Goal: Task Accomplishment & Management: Complete application form

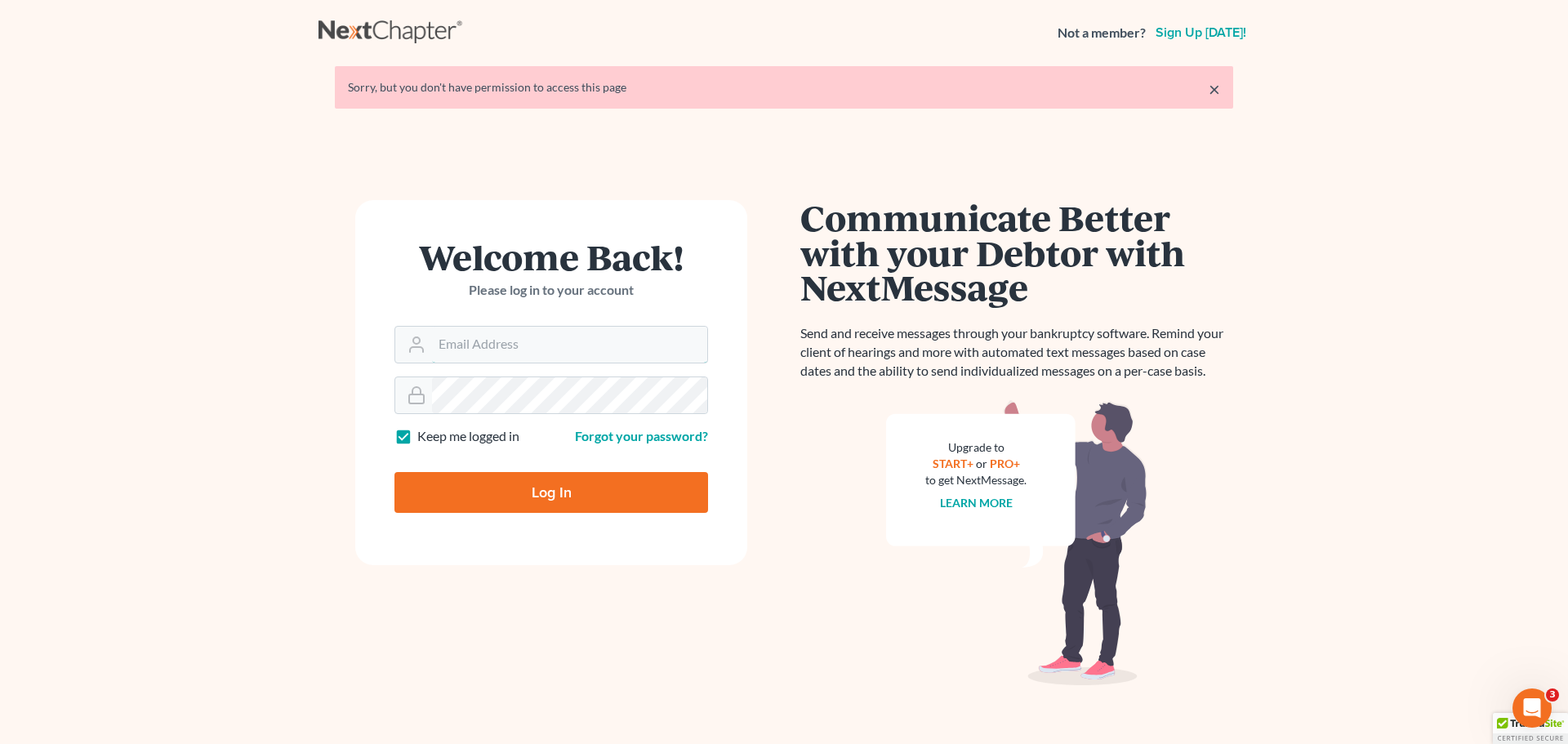
type input "[EMAIL_ADDRESS][DOMAIN_NAME]"
click at [529, 492] on input "Log In" at bounding box center [551, 493] width 314 height 41
type input "Thinking..."
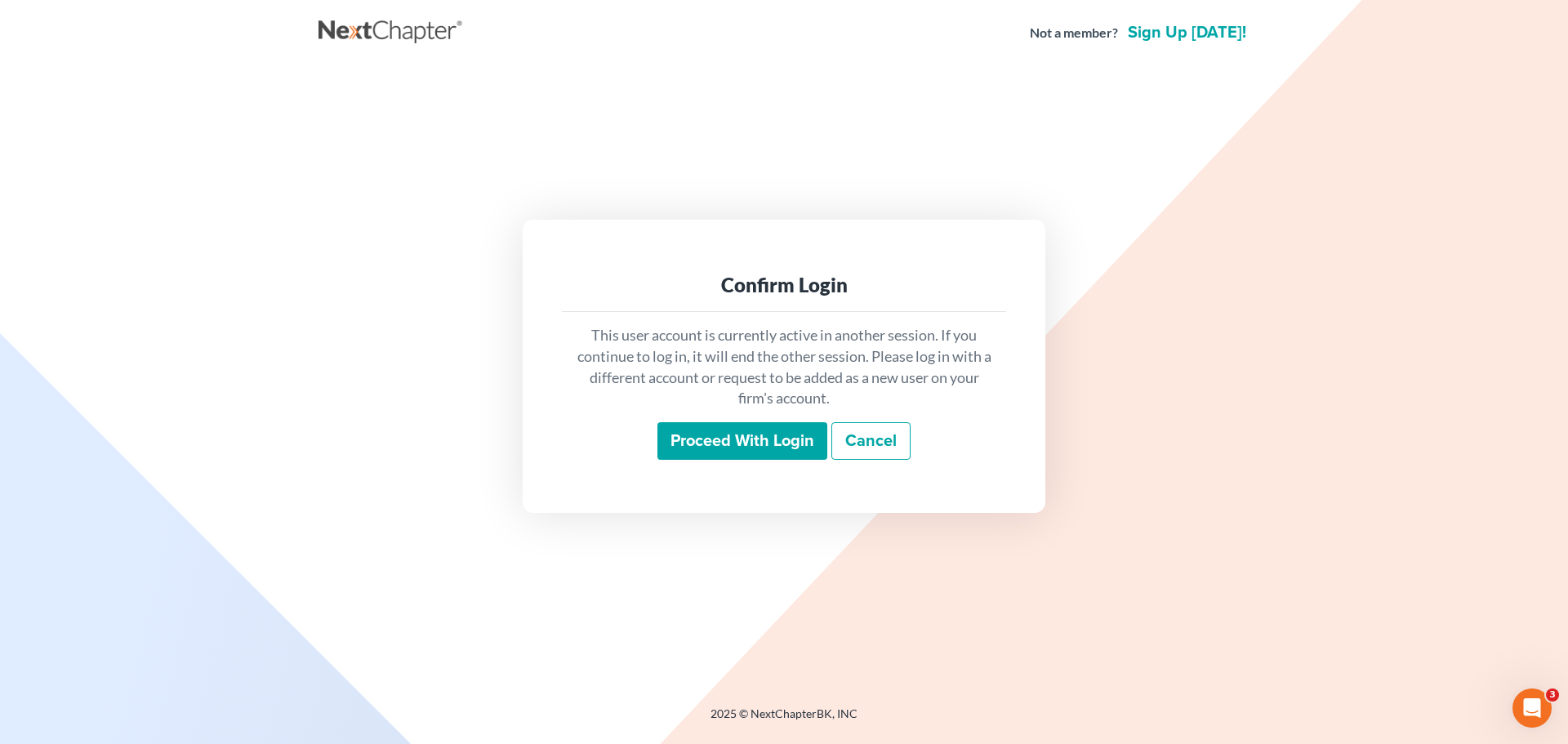
click at [712, 445] on input "Proceed with login" at bounding box center [742, 441] width 170 height 38
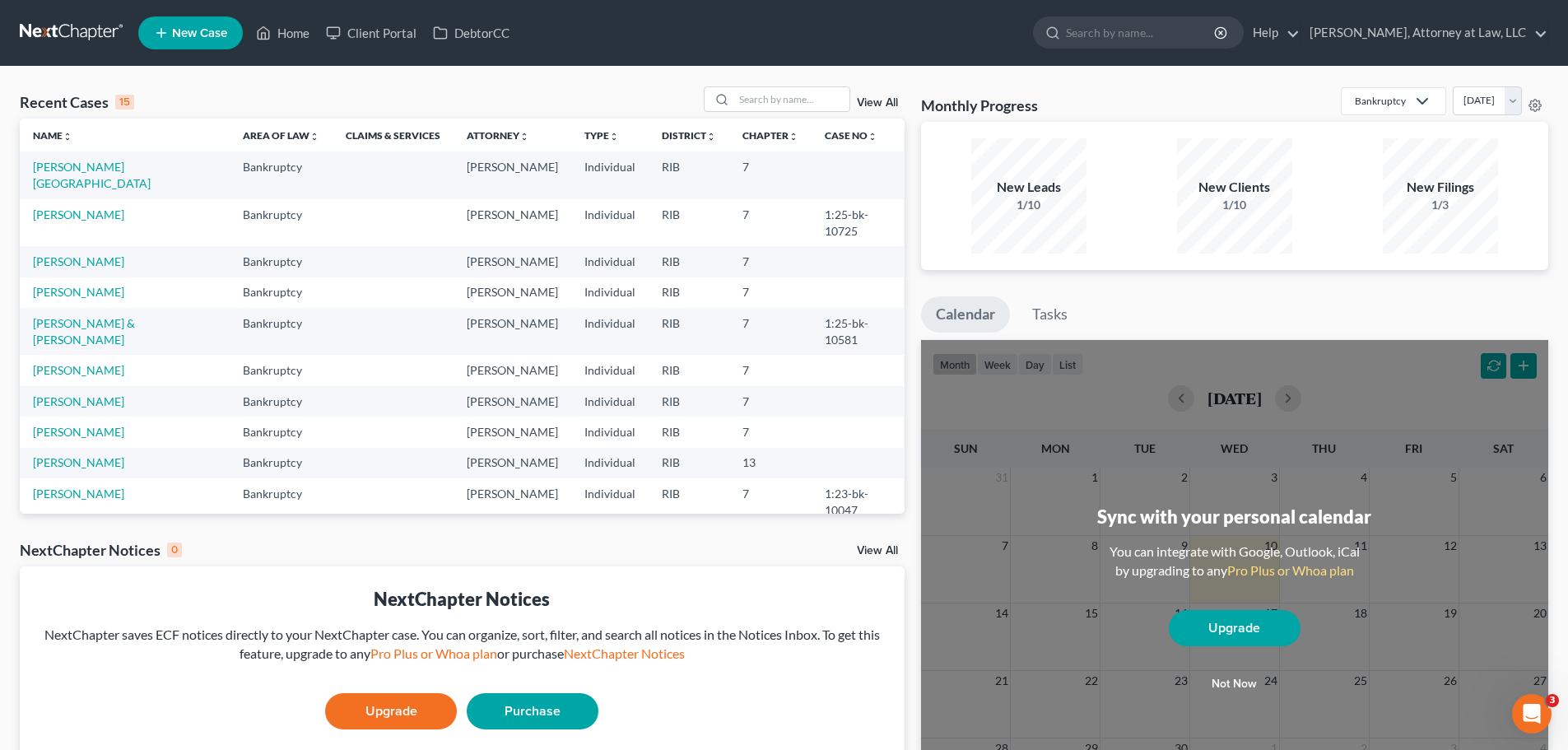
click at [186, 29] on span "New Case" at bounding box center [199, 33] width 55 height 12
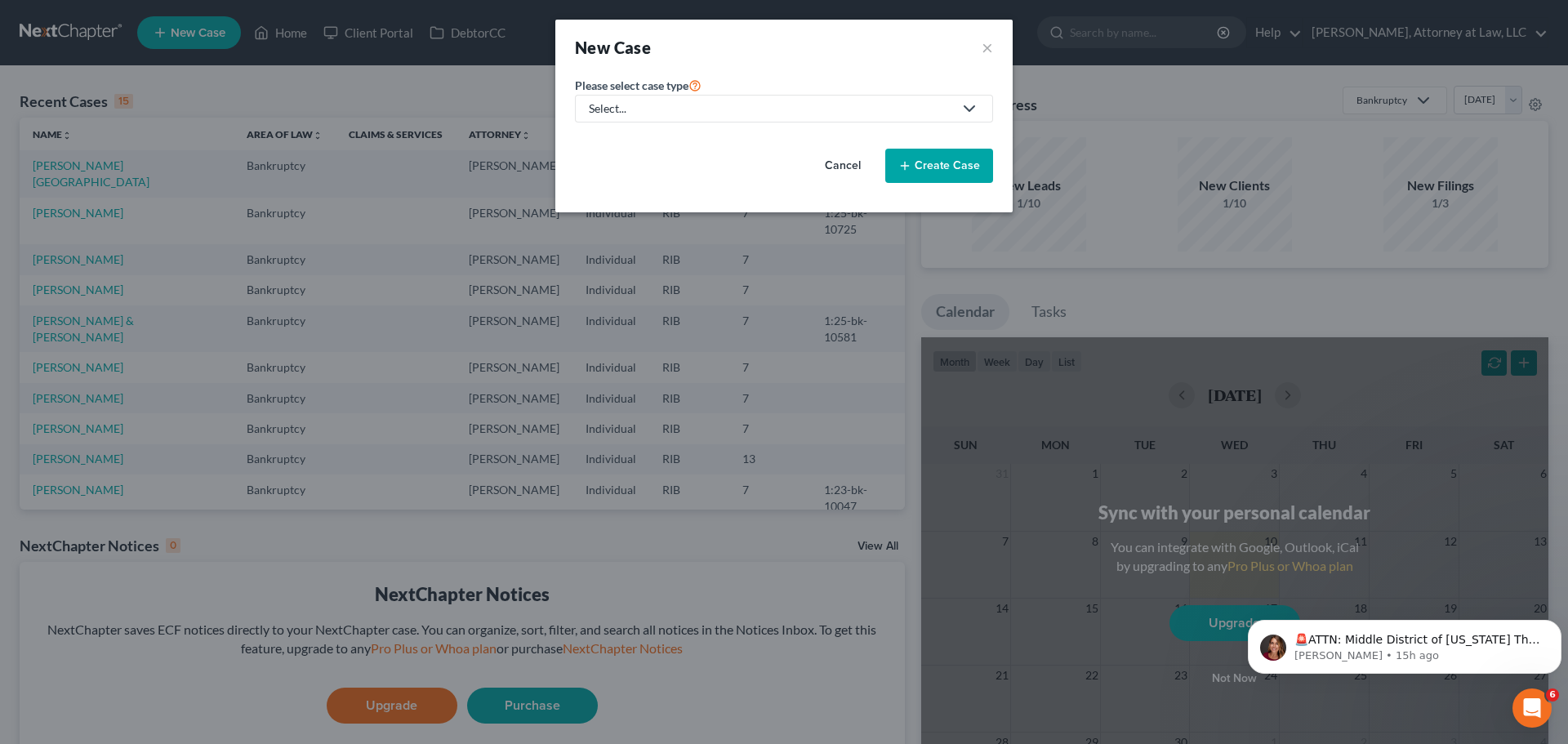
click at [957, 112] on icon at bounding box center [966, 108] width 26 height 20
click at [637, 140] on div "Bankruptcy" at bounding box center [620, 141] width 59 height 16
select select "71"
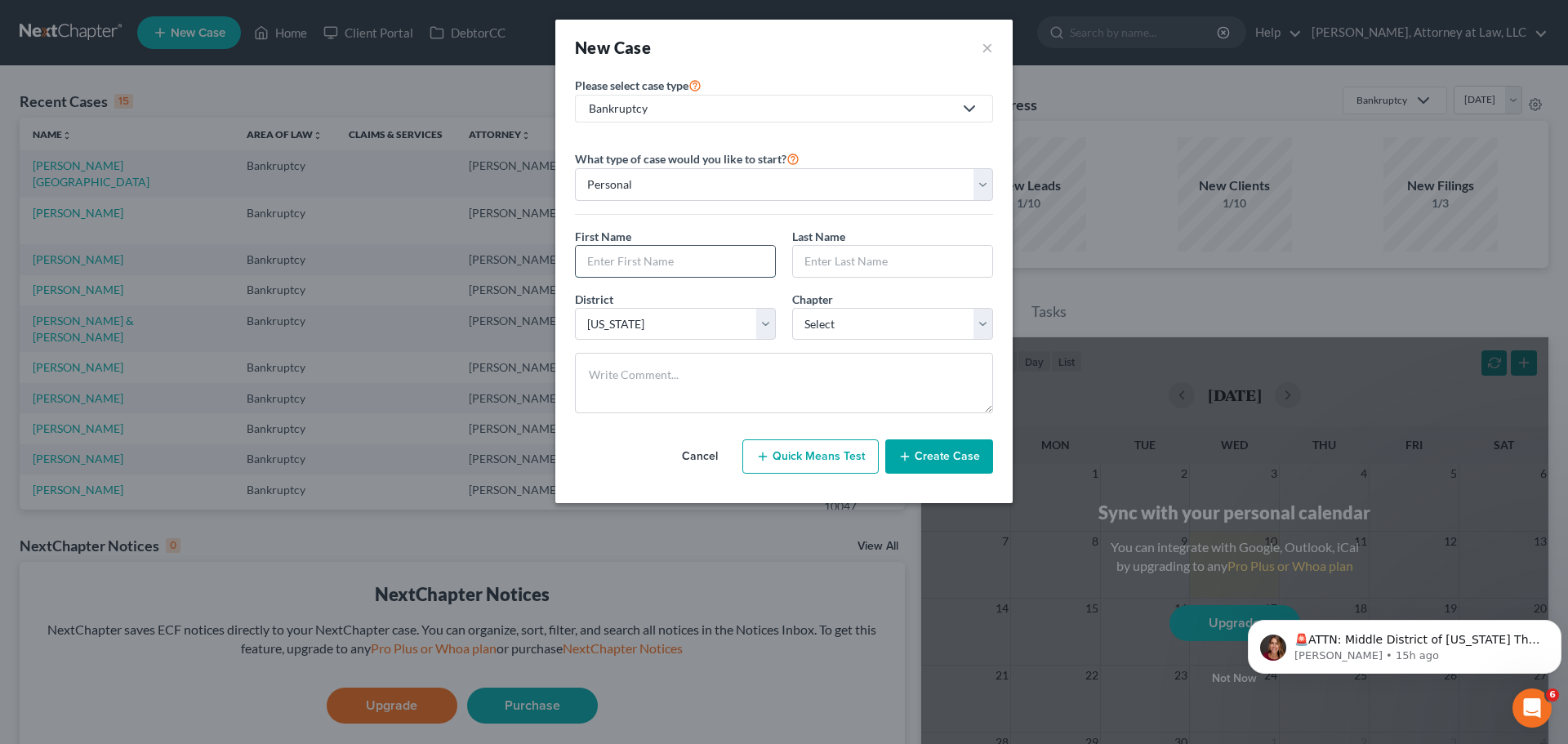
click at [663, 254] on input "text" at bounding box center [675, 261] width 199 height 31
type input "j"
type input "[PERSON_NAME]"
click at [898, 327] on select "Select 7 11 12 13" at bounding box center [892, 324] width 201 height 33
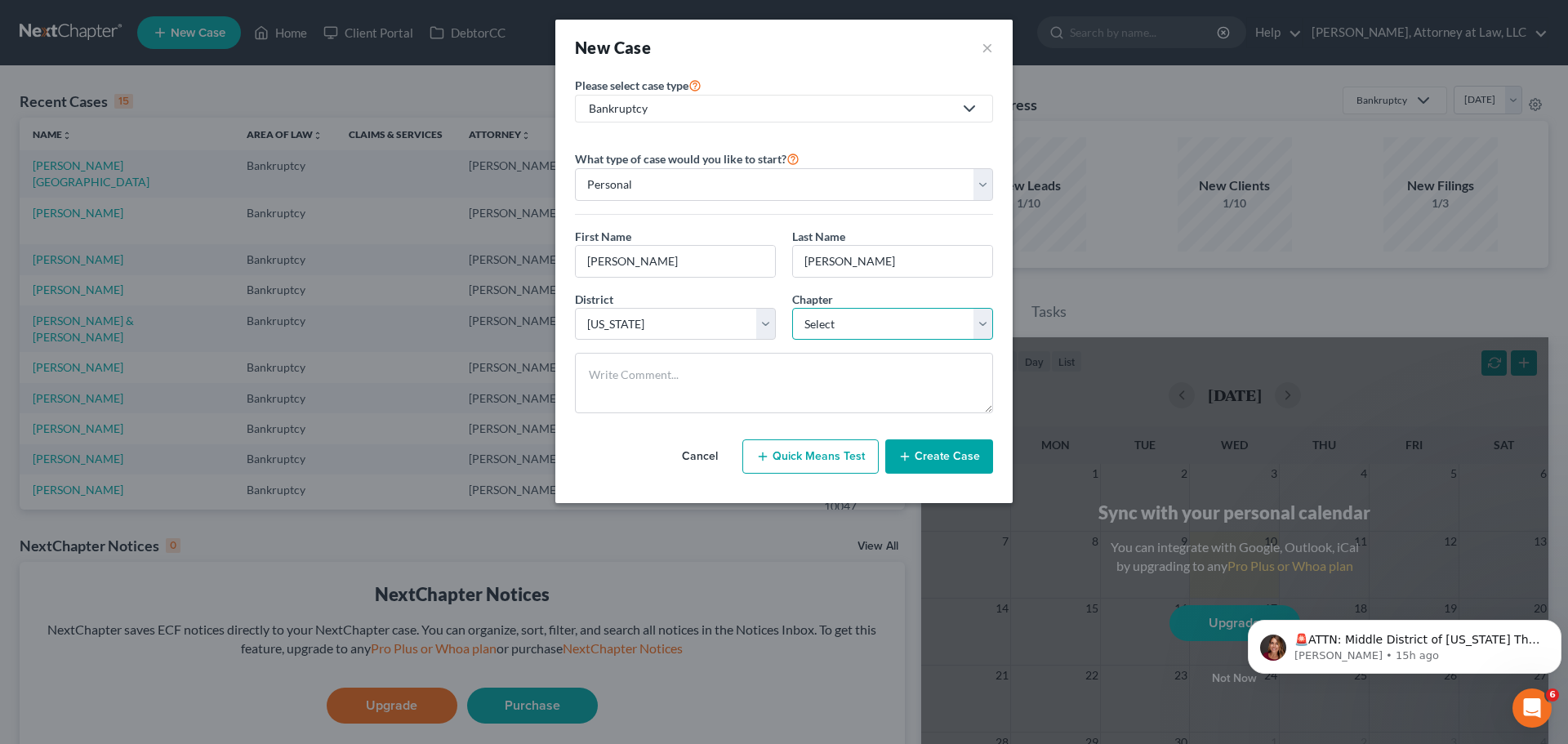
select select "0"
click at [792, 308] on select "Select 7 11 12 13" at bounding box center [892, 324] width 201 height 33
click at [940, 453] on button "Create Case" at bounding box center [938, 457] width 108 height 34
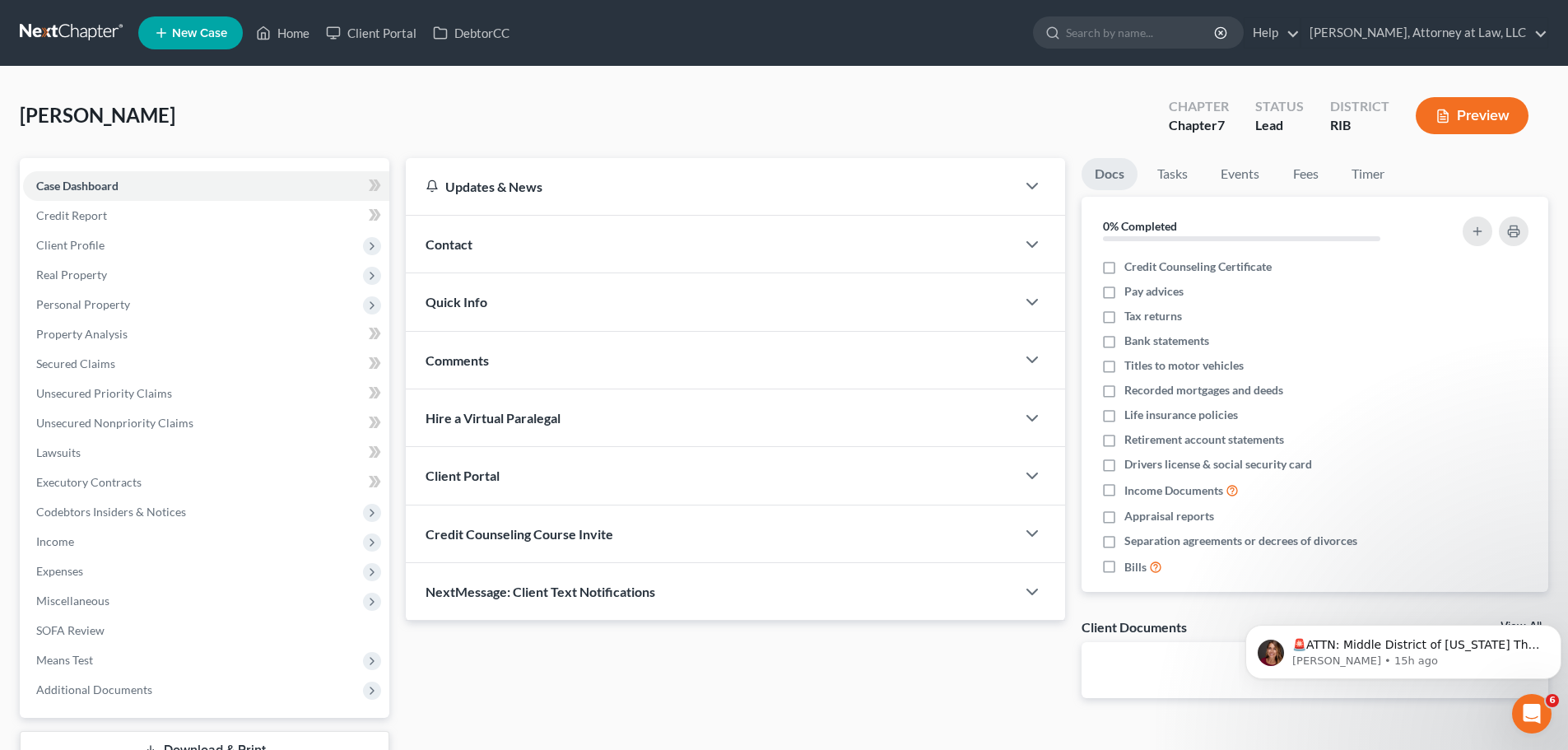
click at [1000, 486] on div "Client Portal" at bounding box center [710, 475] width 610 height 57
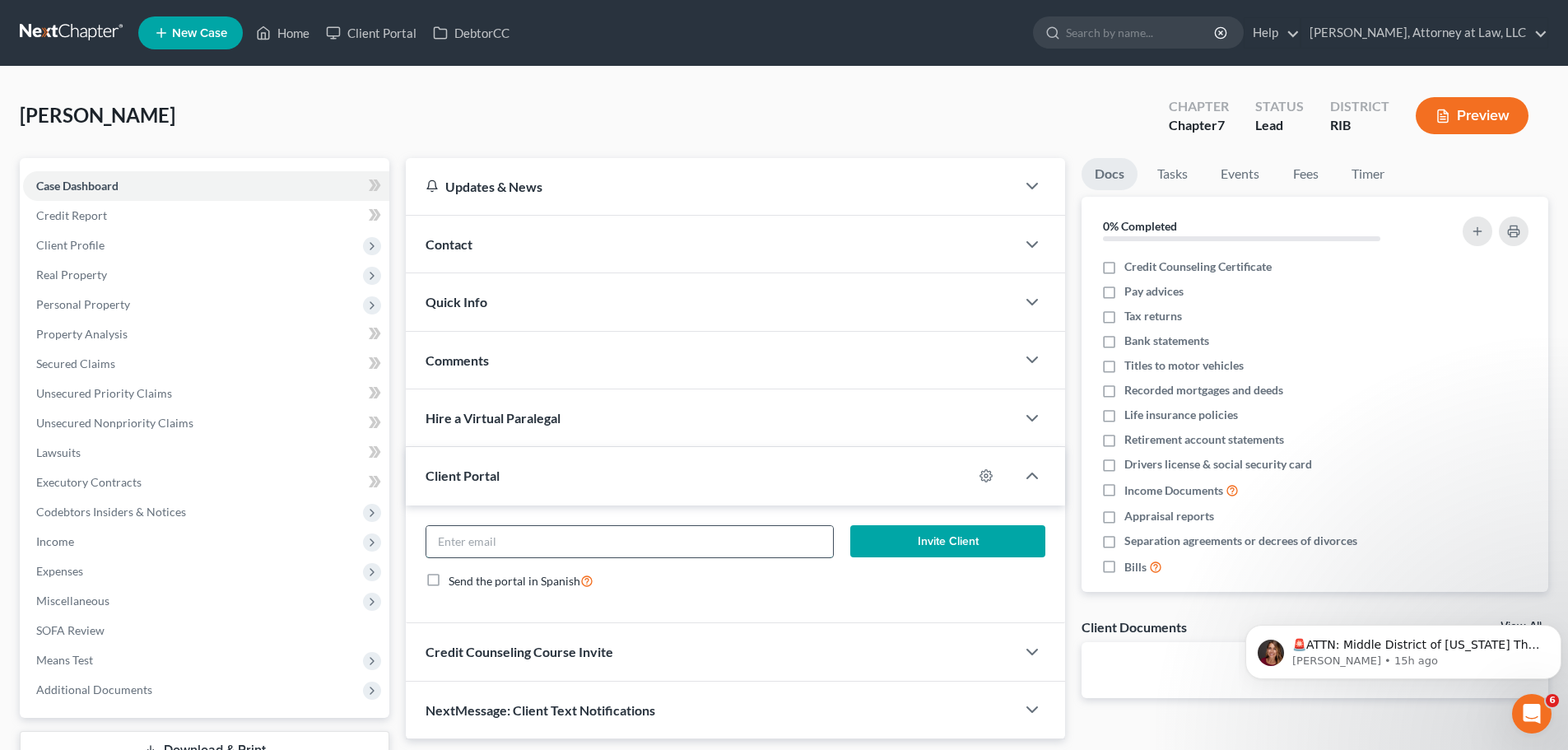
click at [791, 544] on input "email" at bounding box center [629, 542] width 405 height 31
paste input "[EMAIL_ADDRESS][DOMAIN_NAME]"
type input "[EMAIL_ADDRESS][DOMAIN_NAME]"
click at [912, 547] on button "Invite Client" at bounding box center [948, 542] width 196 height 33
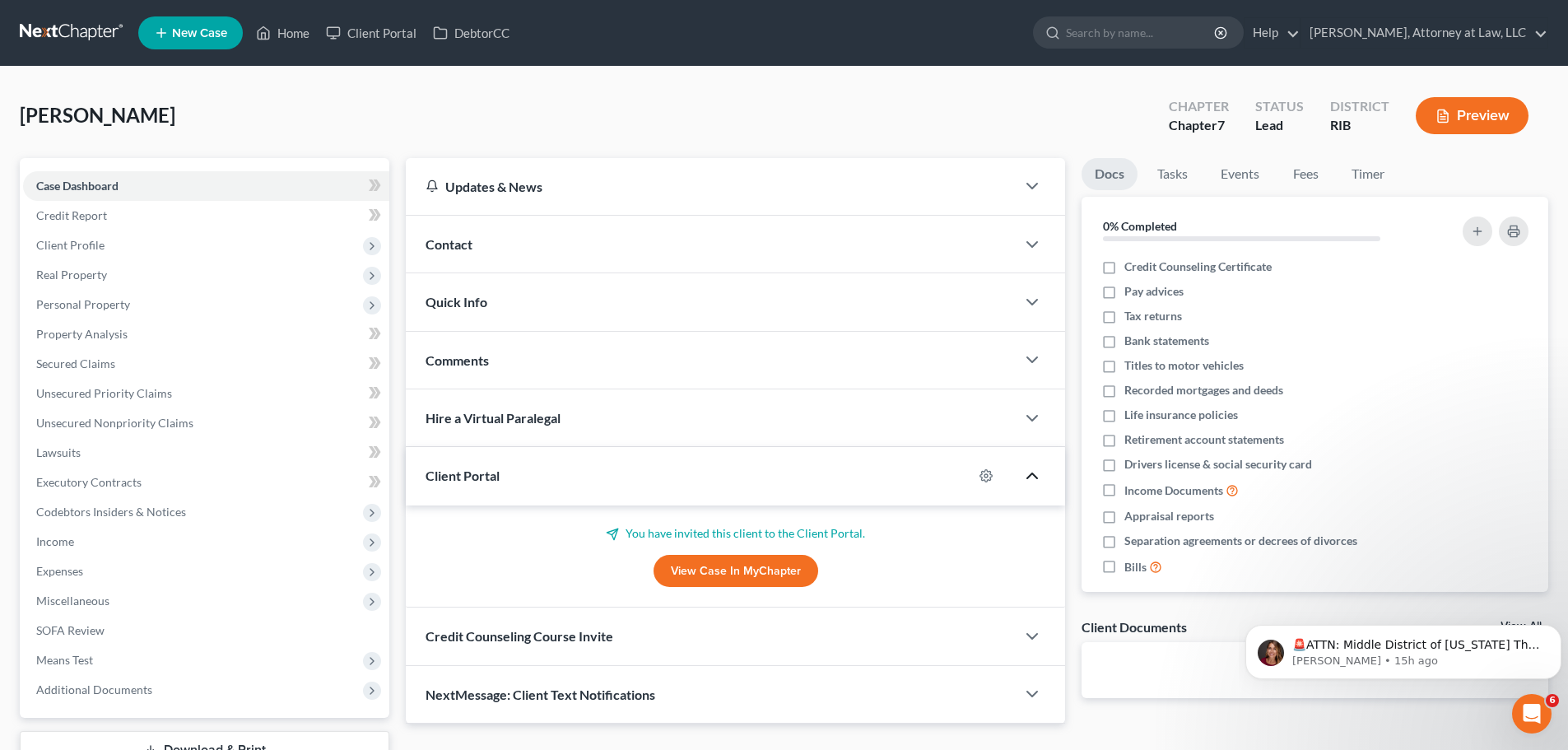
click at [1032, 474] on polyline "button" at bounding box center [1033, 476] width 10 height 5
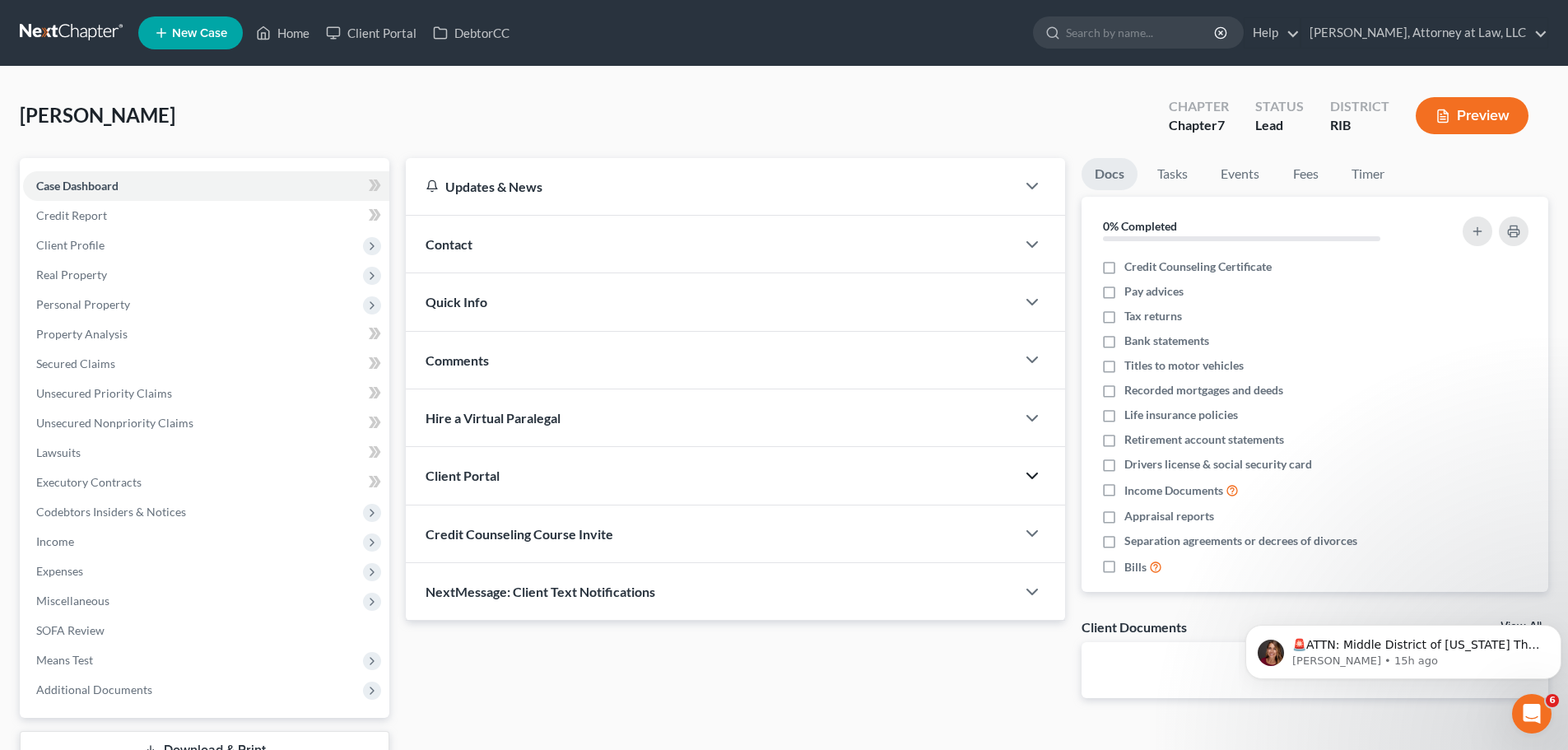
click at [1032, 474] on icon "button" at bounding box center [1033, 476] width 20 height 20
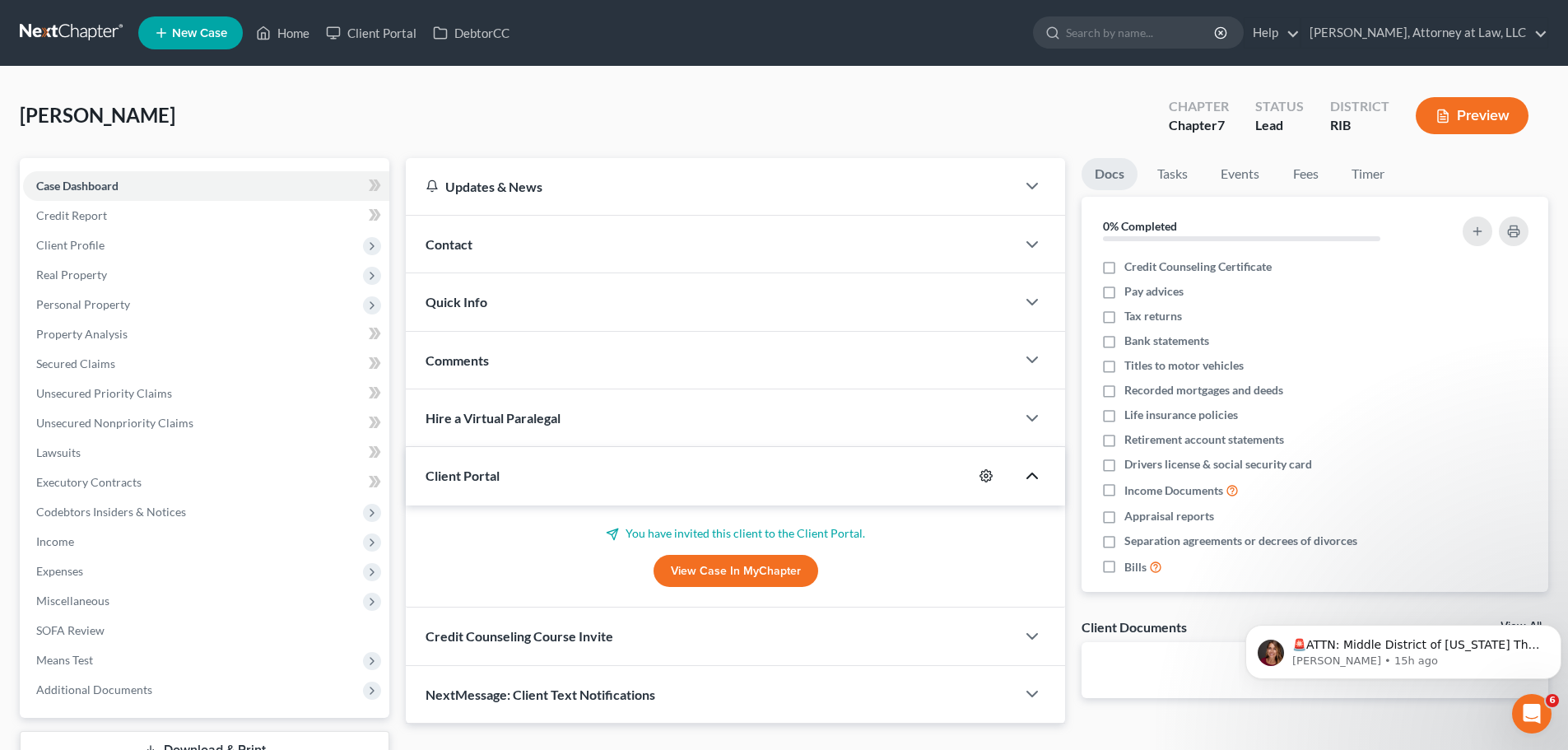
click at [992, 474] on icon "button" at bounding box center [986, 476] width 13 height 13
select select "0"
click at [1029, 477] on icon "button" at bounding box center [1033, 476] width 20 height 20
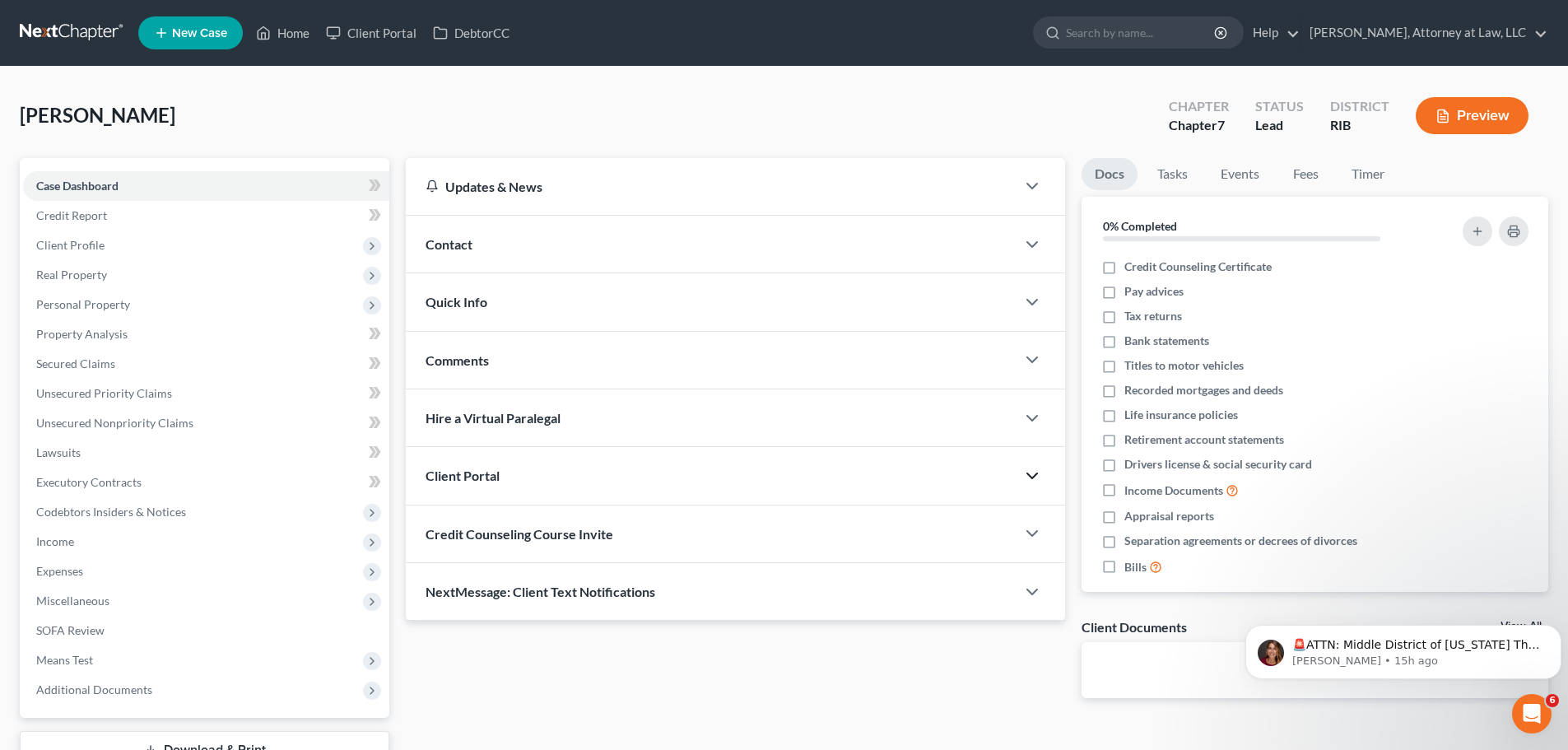
click at [1029, 477] on icon "button" at bounding box center [1033, 476] width 20 height 20
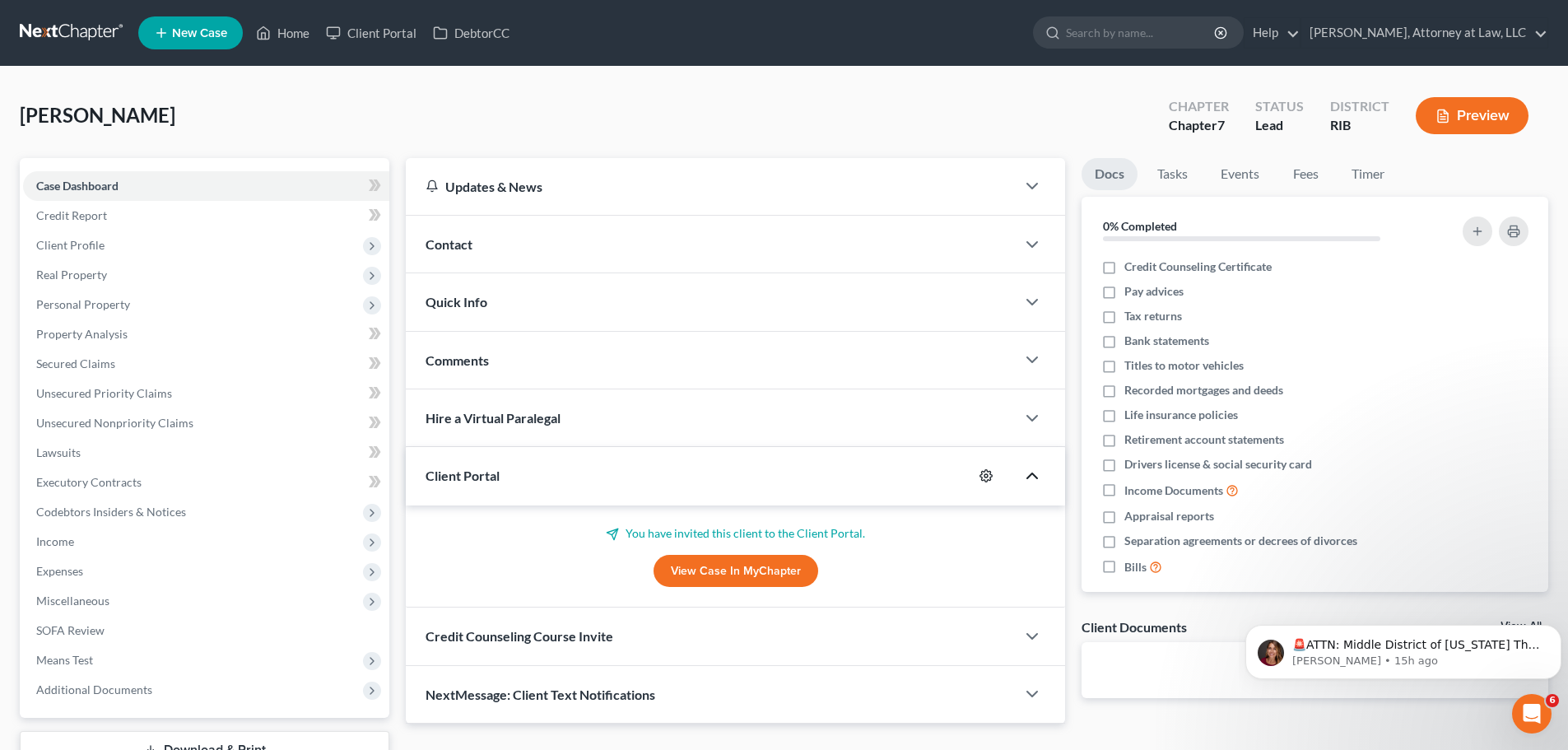
click at [985, 473] on icon "button" at bounding box center [986, 476] width 13 height 13
select select "0"
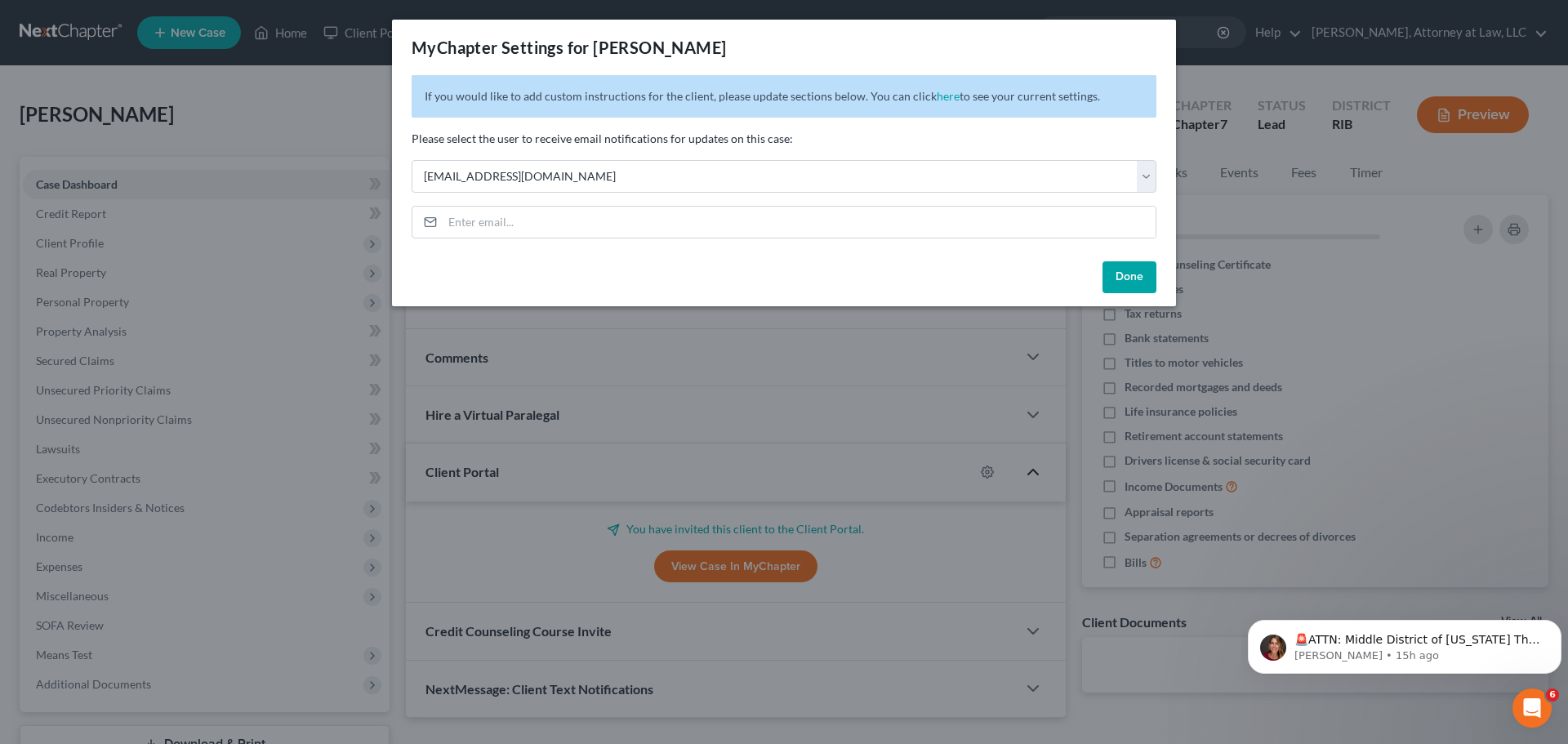
click at [1122, 276] on button "Done" at bounding box center [1130, 278] width 54 height 33
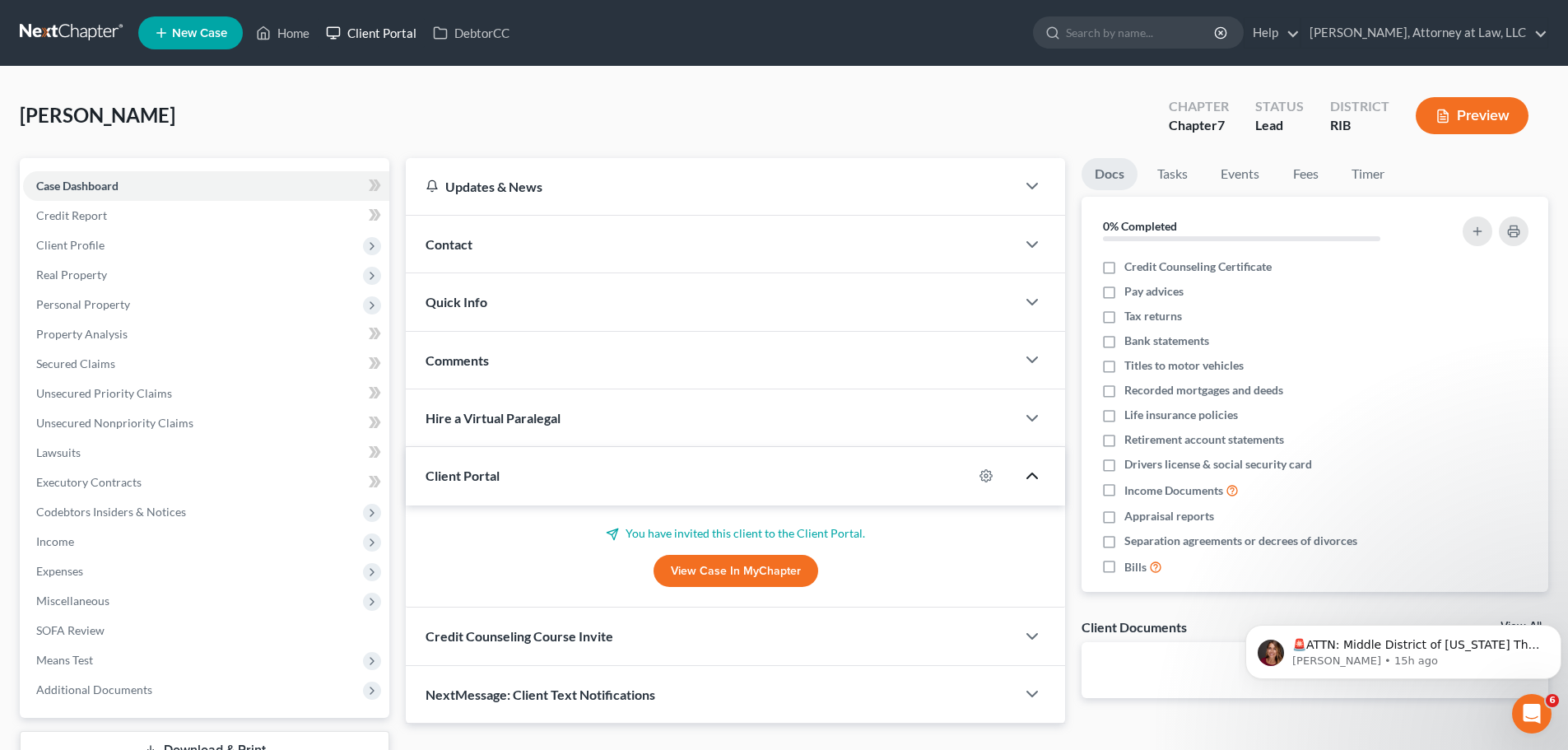
click at [395, 37] on link "Client Portal" at bounding box center [371, 33] width 107 height 30
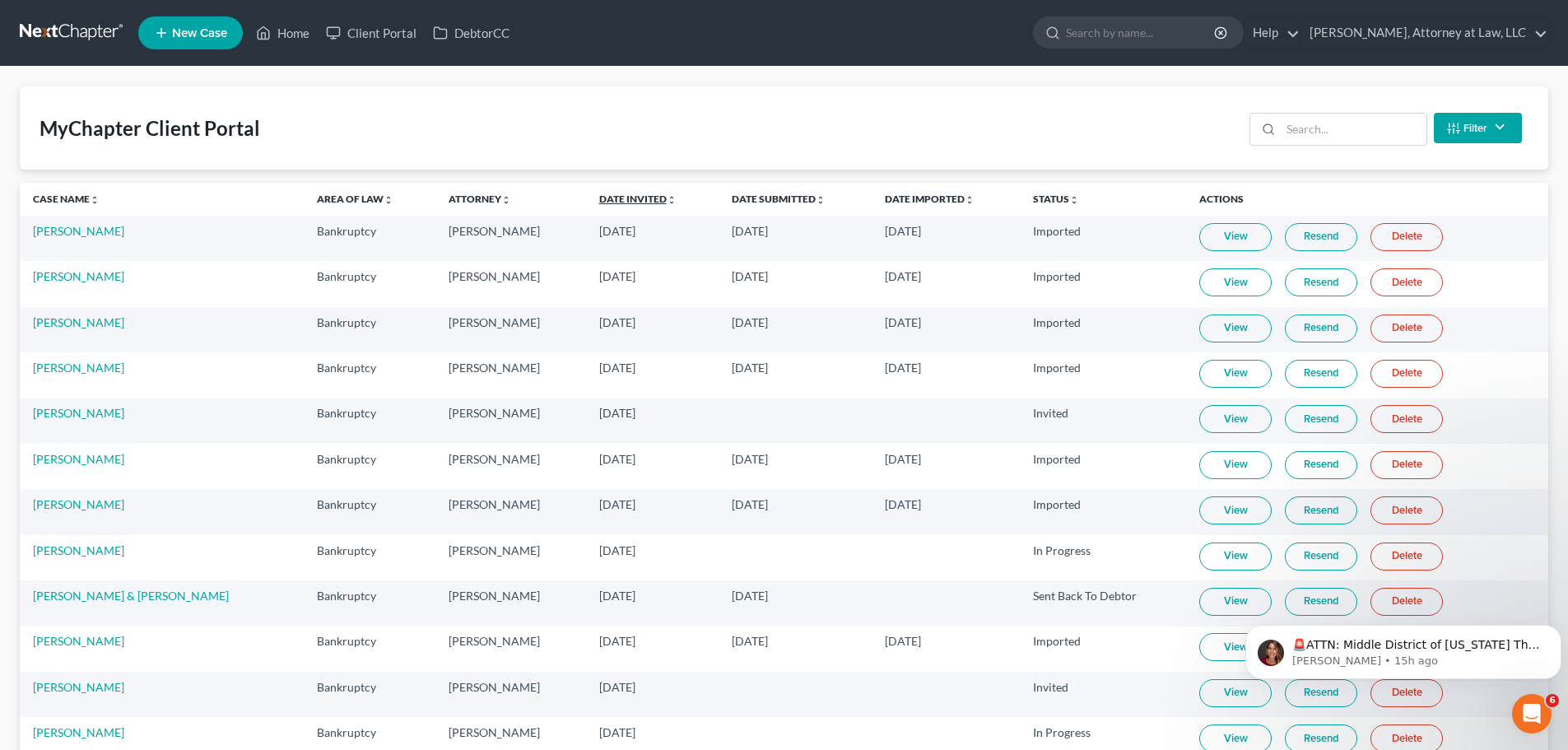
click at [599, 200] on link "Date Invited unfold_more expand_more expand_less" at bounding box center [638, 199] width 78 height 12
click at [598, 200] on link "Date Invited unfold_more expand_more expand_less" at bounding box center [638, 199] width 79 height 12
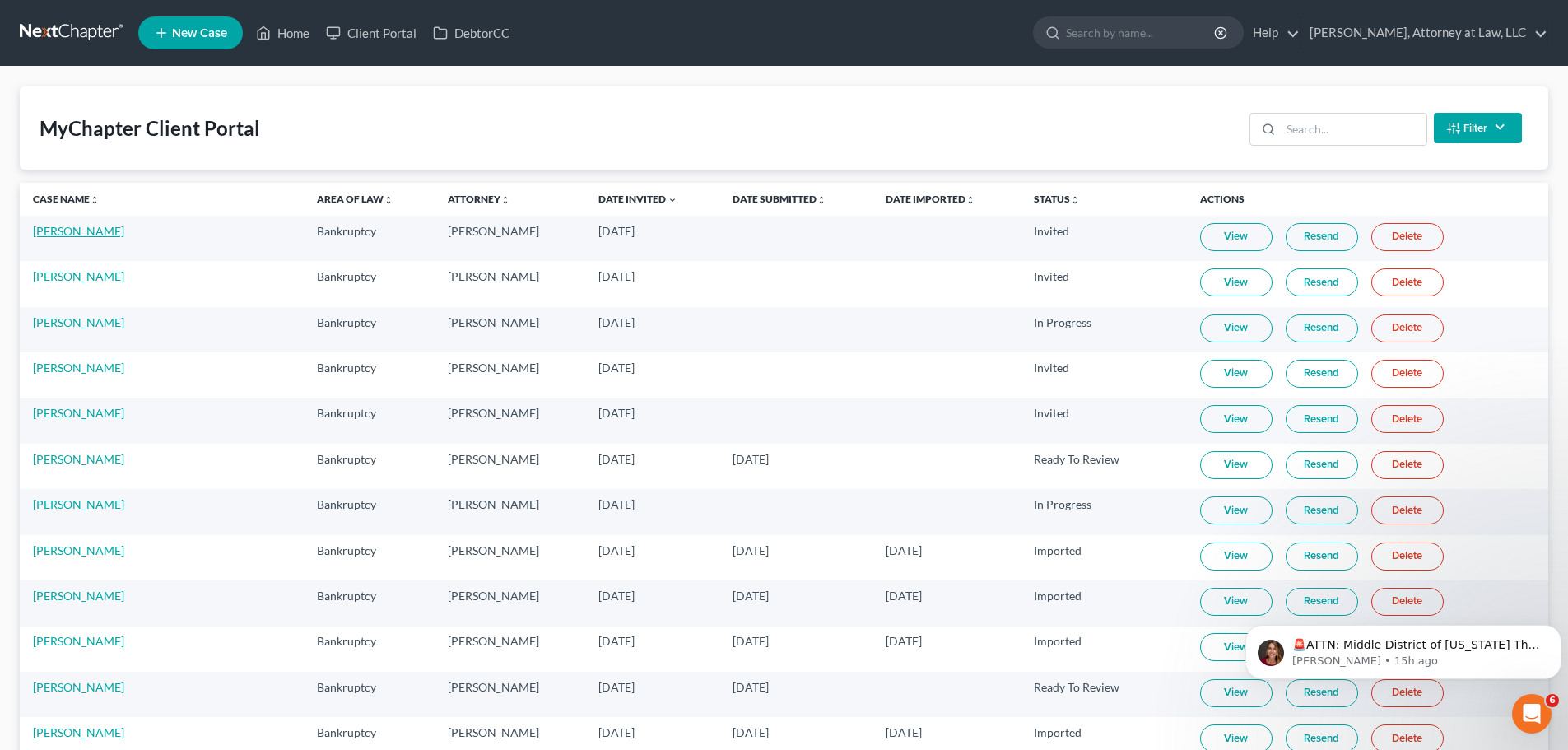
click at [74, 238] on link "[PERSON_NAME]" at bounding box center [79, 231] width 91 height 14
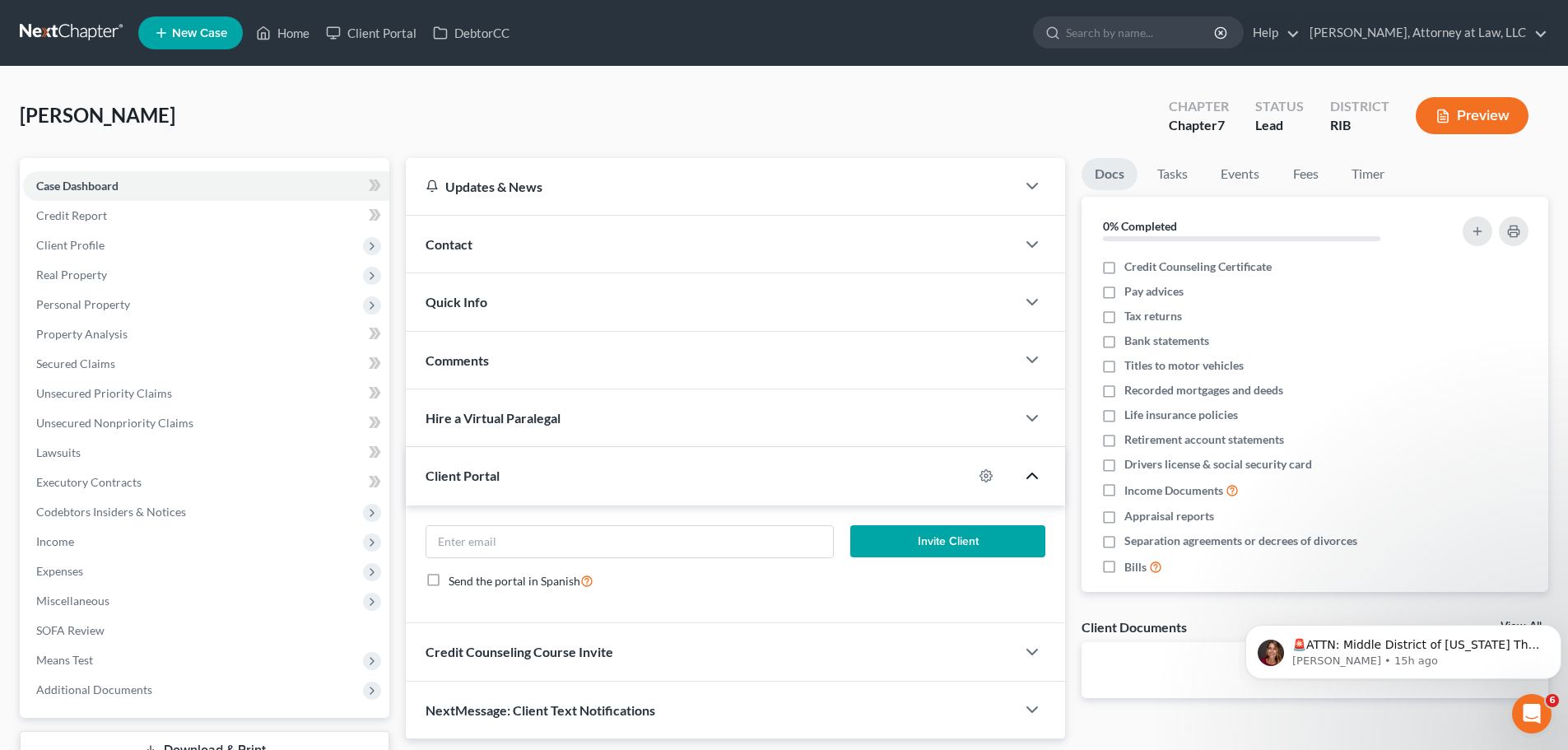
click at [1033, 482] on icon "button" at bounding box center [1033, 476] width 20 height 20
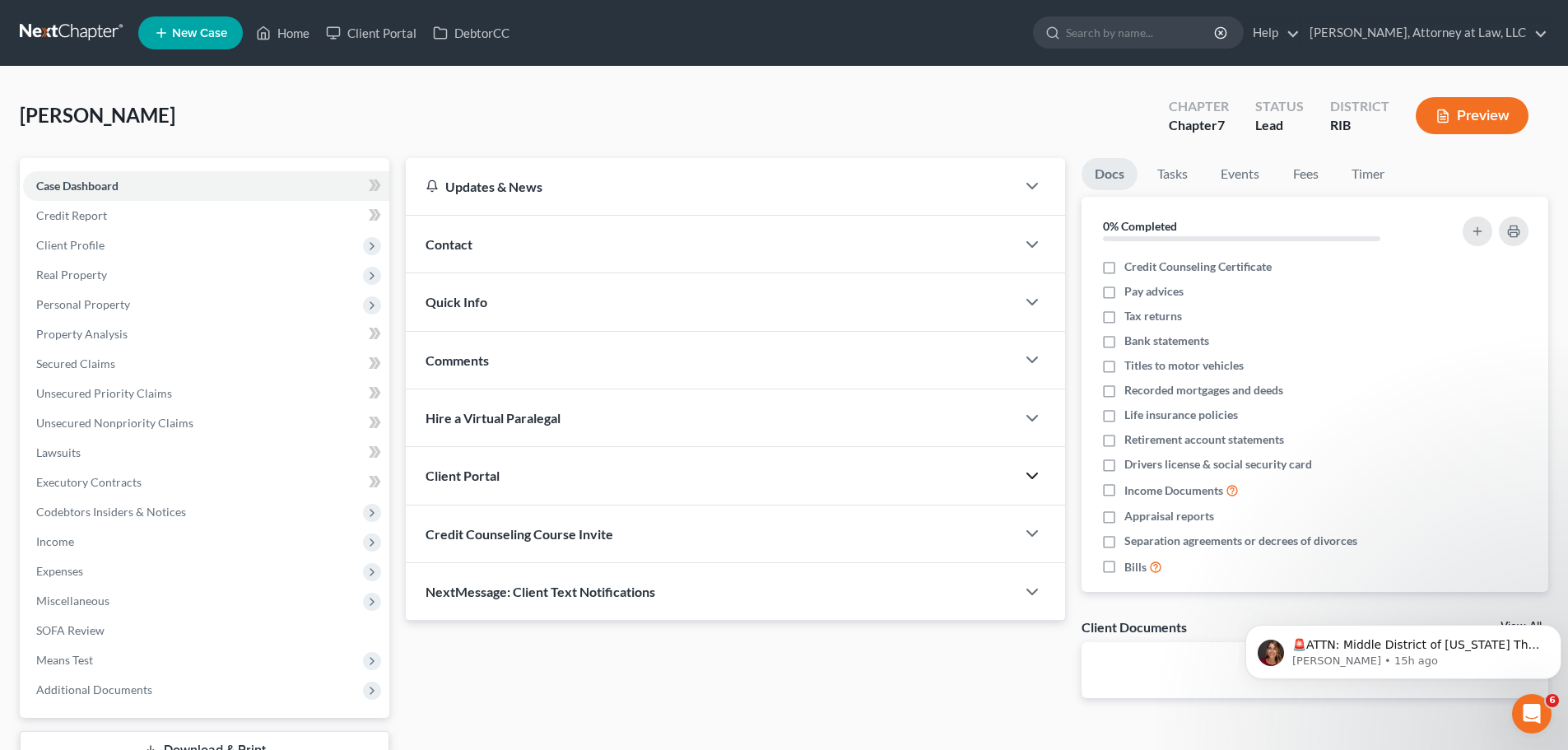
click at [1033, 482] on icon "button" at bounding box center [1033, 476] width 20 height 20
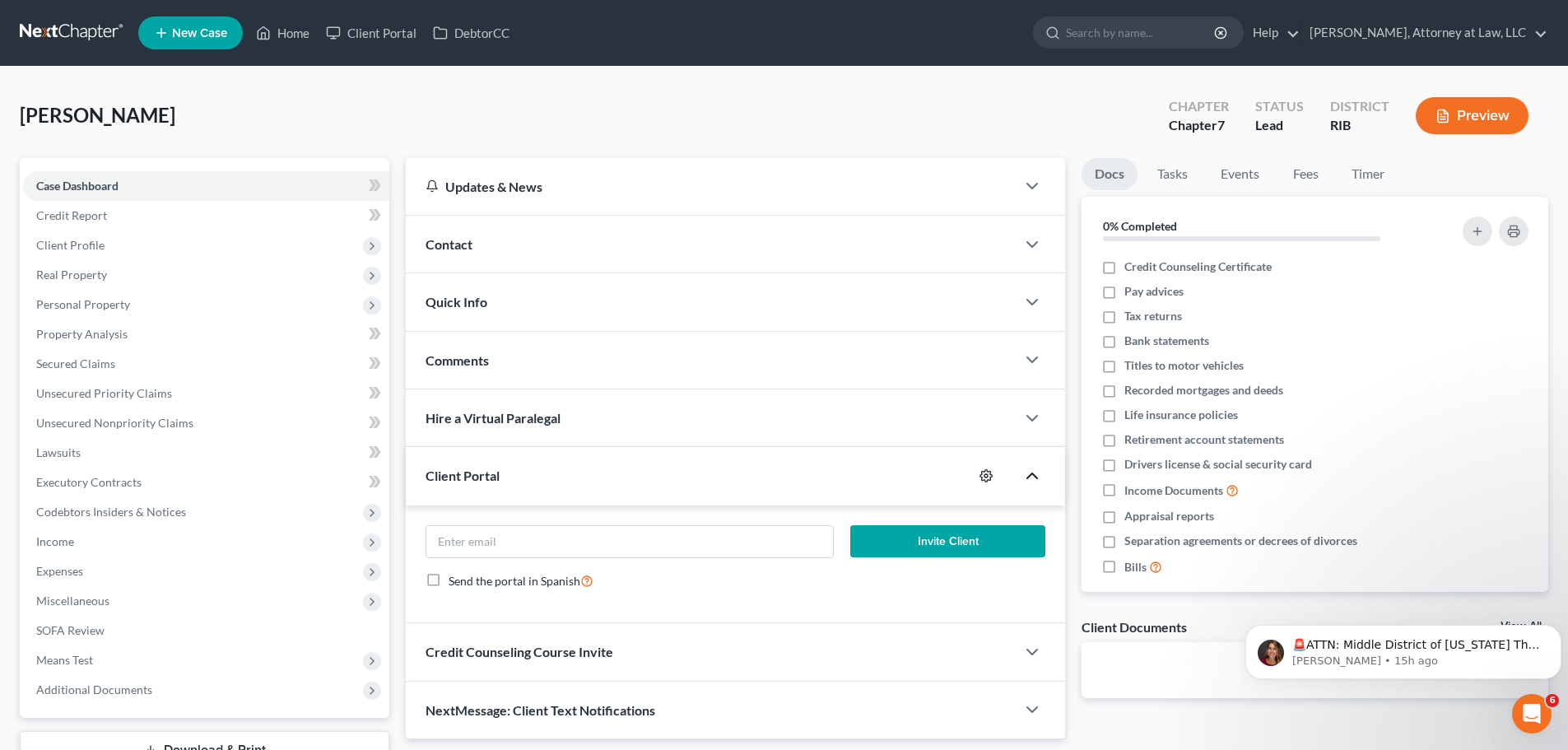
click at [984, 478] on icon "button" at bounding box center [986, 476] width 13 height 13
select select "0"
click at [779, 550] on input "email" at bounding box center [629, 542] width 405 height 31
paste input "PJ25-000877"
type input "PJ25-000877"
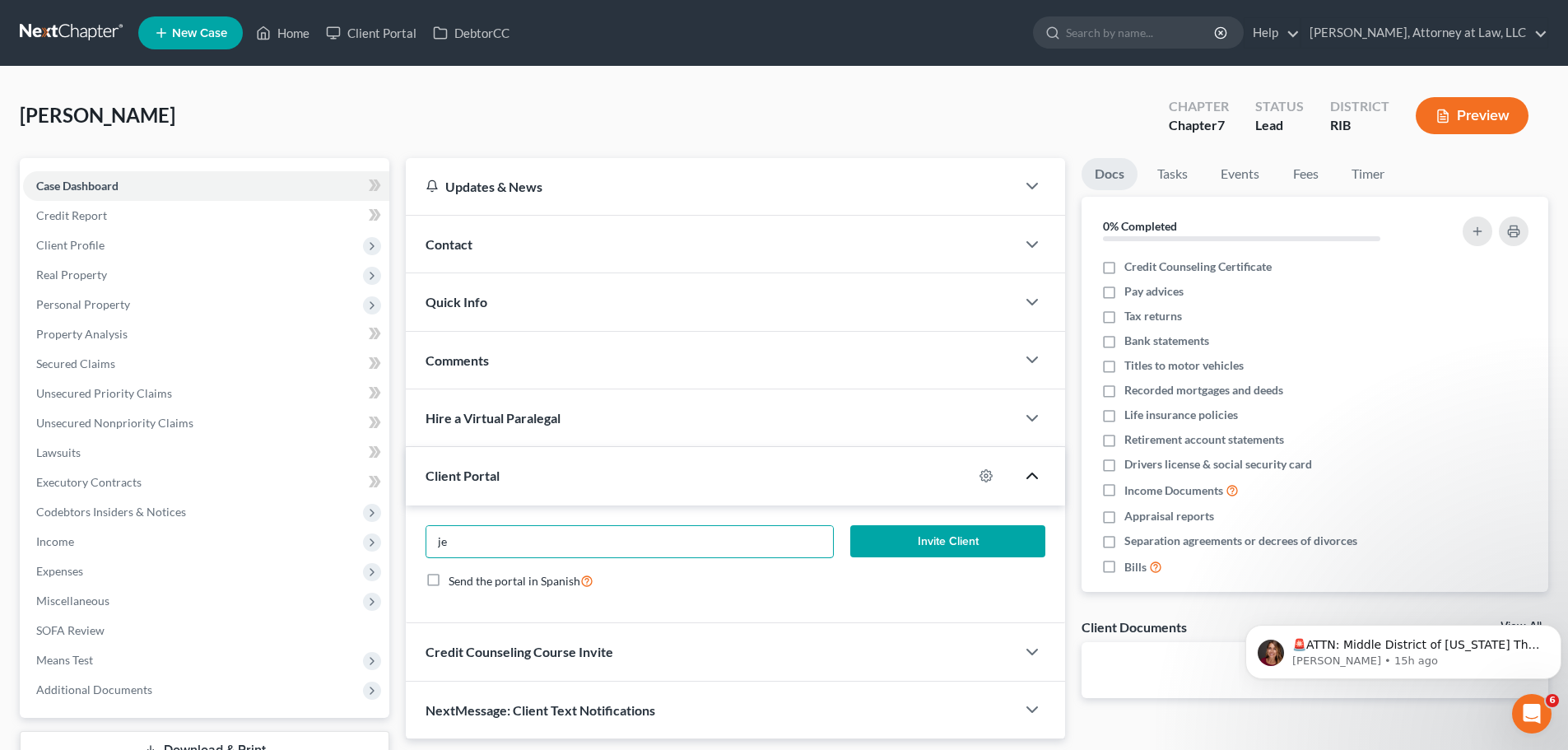
type input "j"
paste input "[EMAIL_ADDRESS][DOMAIN_NAME]"
type input "[EMAIL_ADDRESS][DOMAIN_NAME]"
click at [947, 547] on button "Invite Client" at bounding box center [948, 542] width 196 height 33
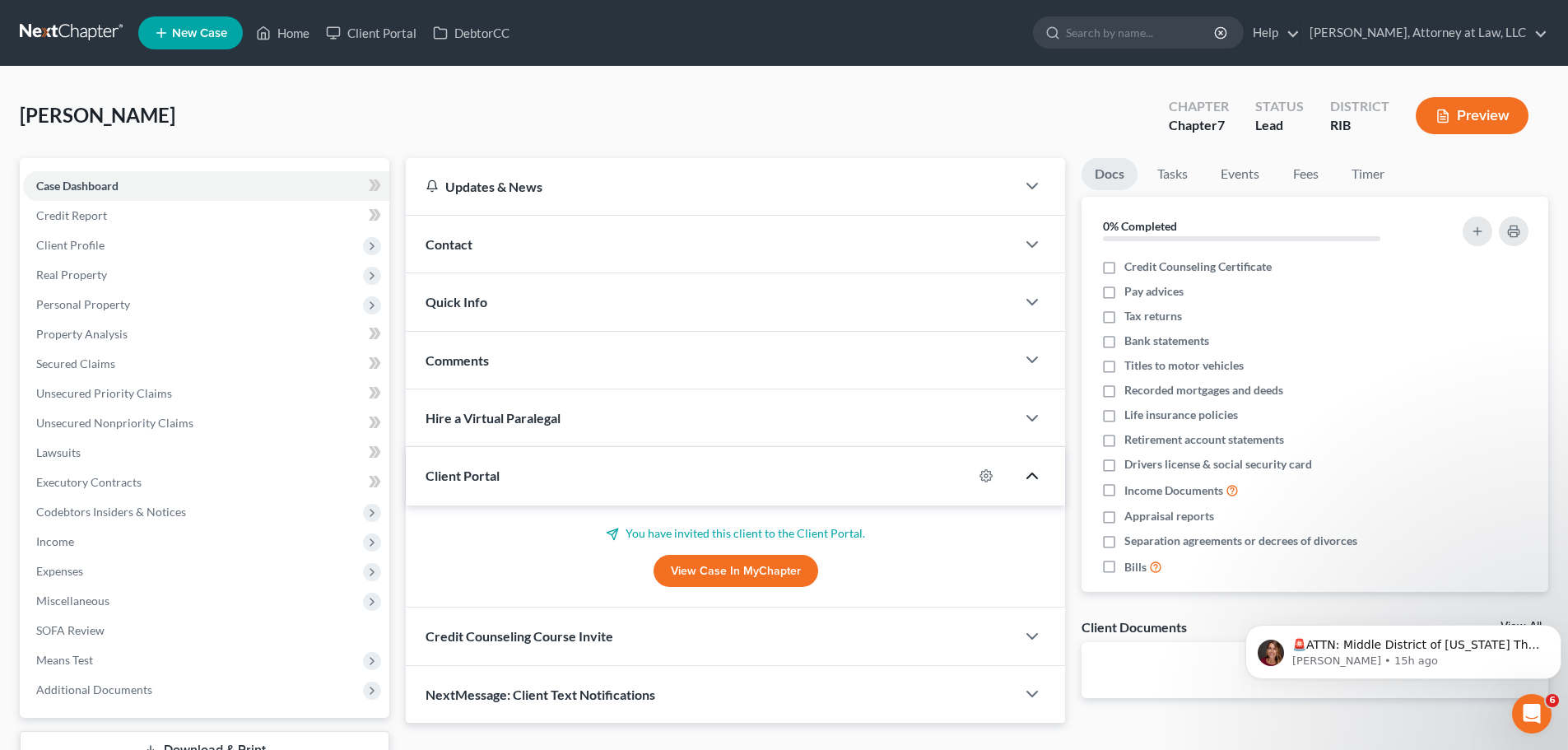
click at [1028, 475] on icon "button" at bounding box center [1033, 476] width 20 height 20
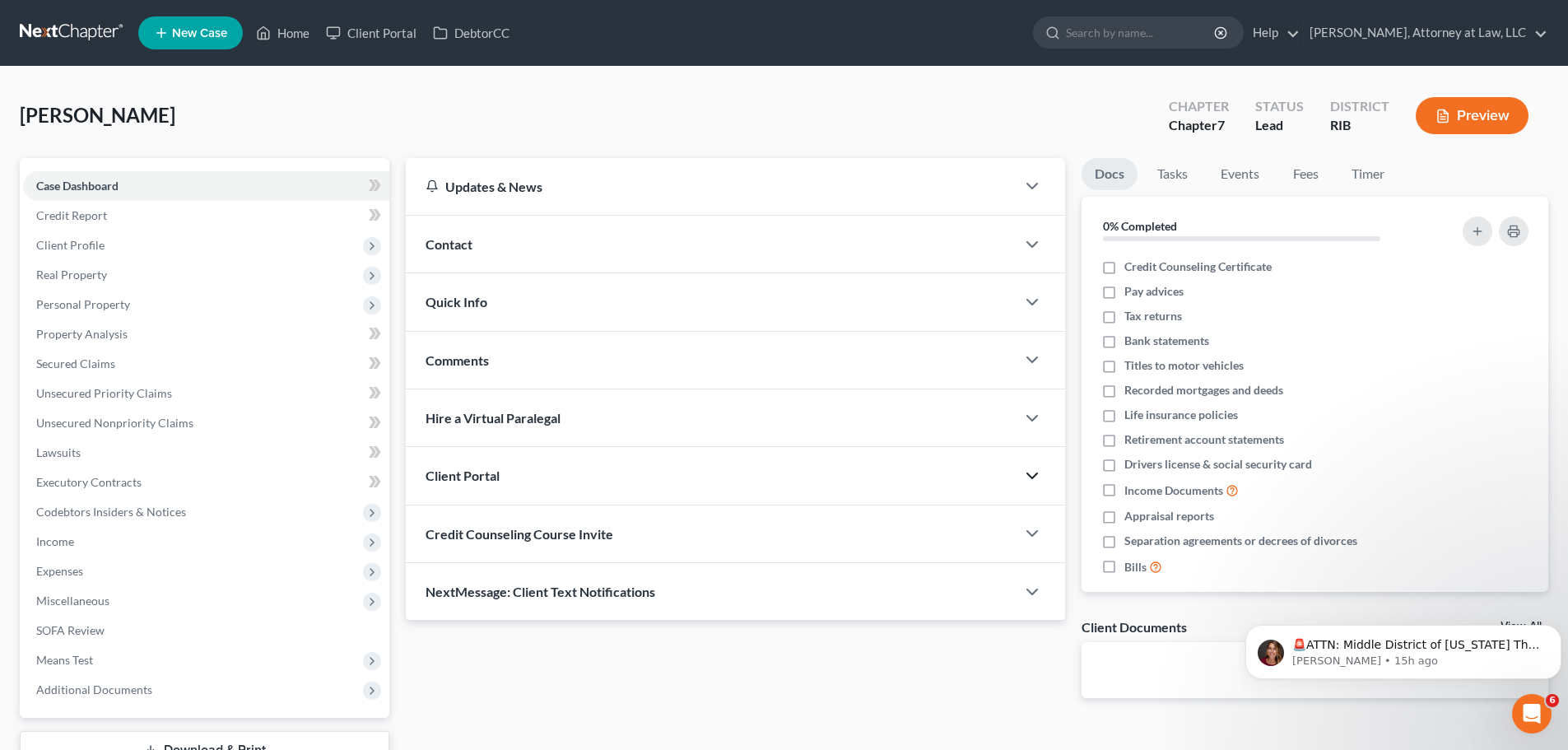
click at [1028, 475] on icon "button" at bounding box center [1033, 476] width 20 height 20
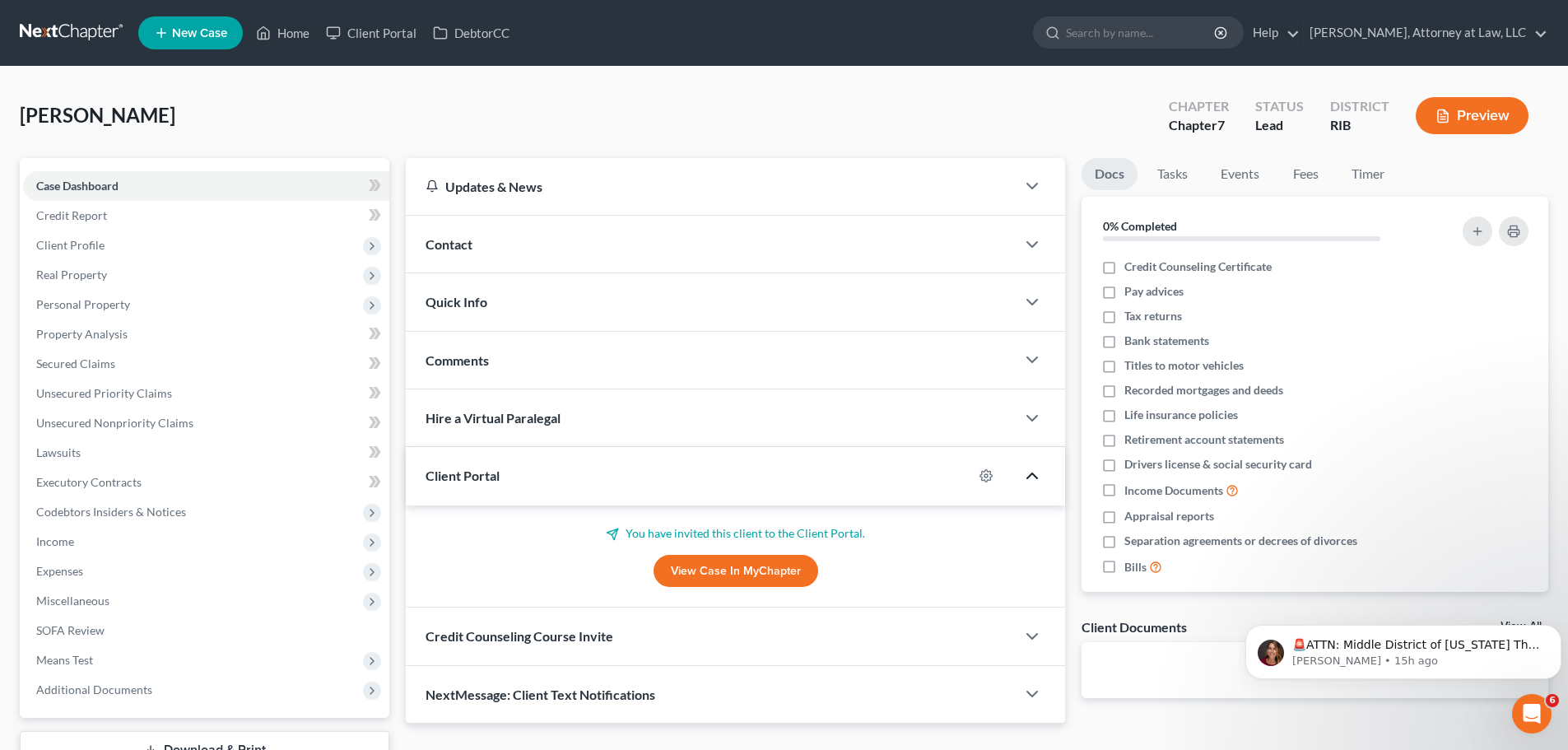
click at [598, 482] on div "Client Portal" at bounding box center [688, 475] width 567 height 57
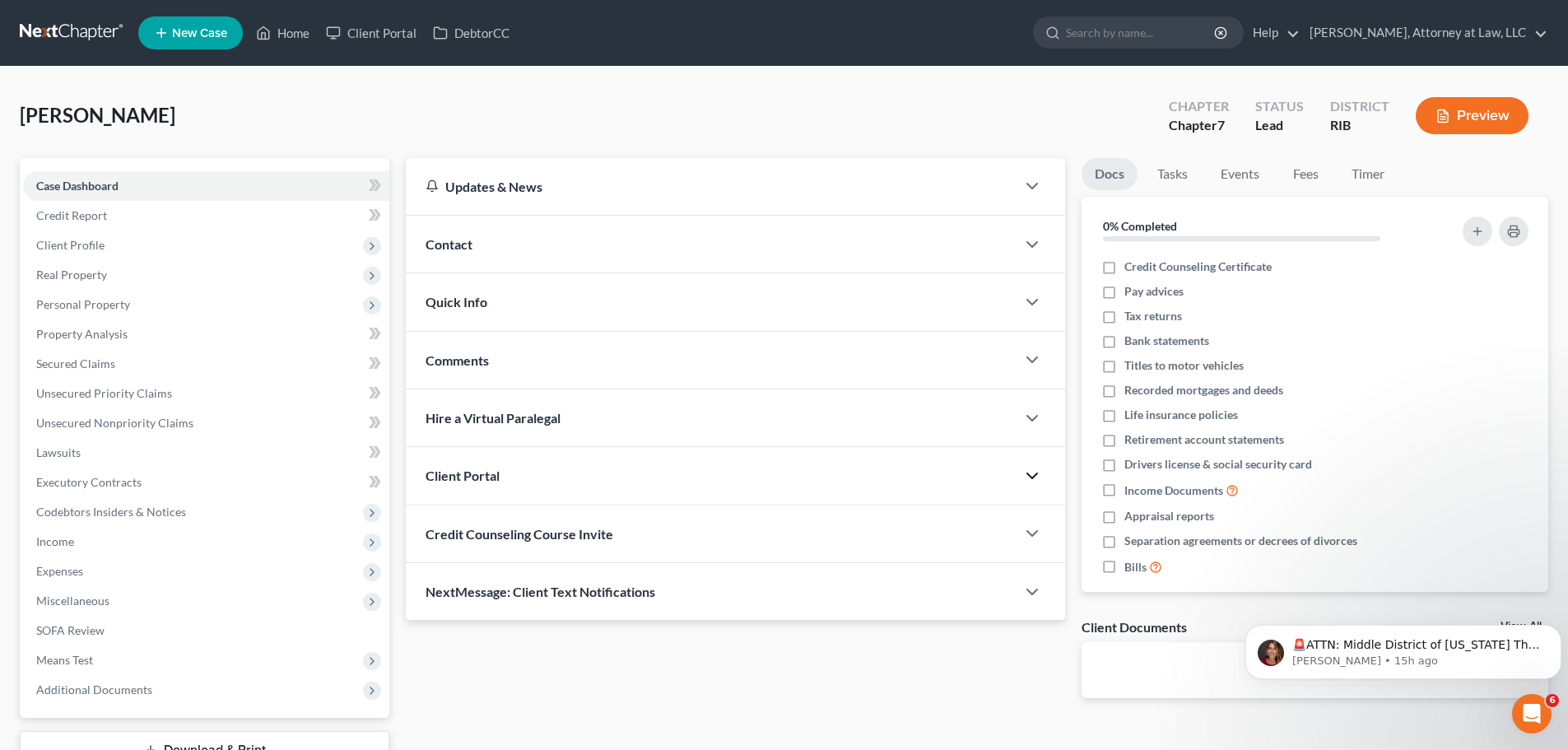
click at [598, 482] on div "Client Portal" at bounding box center [710, 475] width 610 height 57
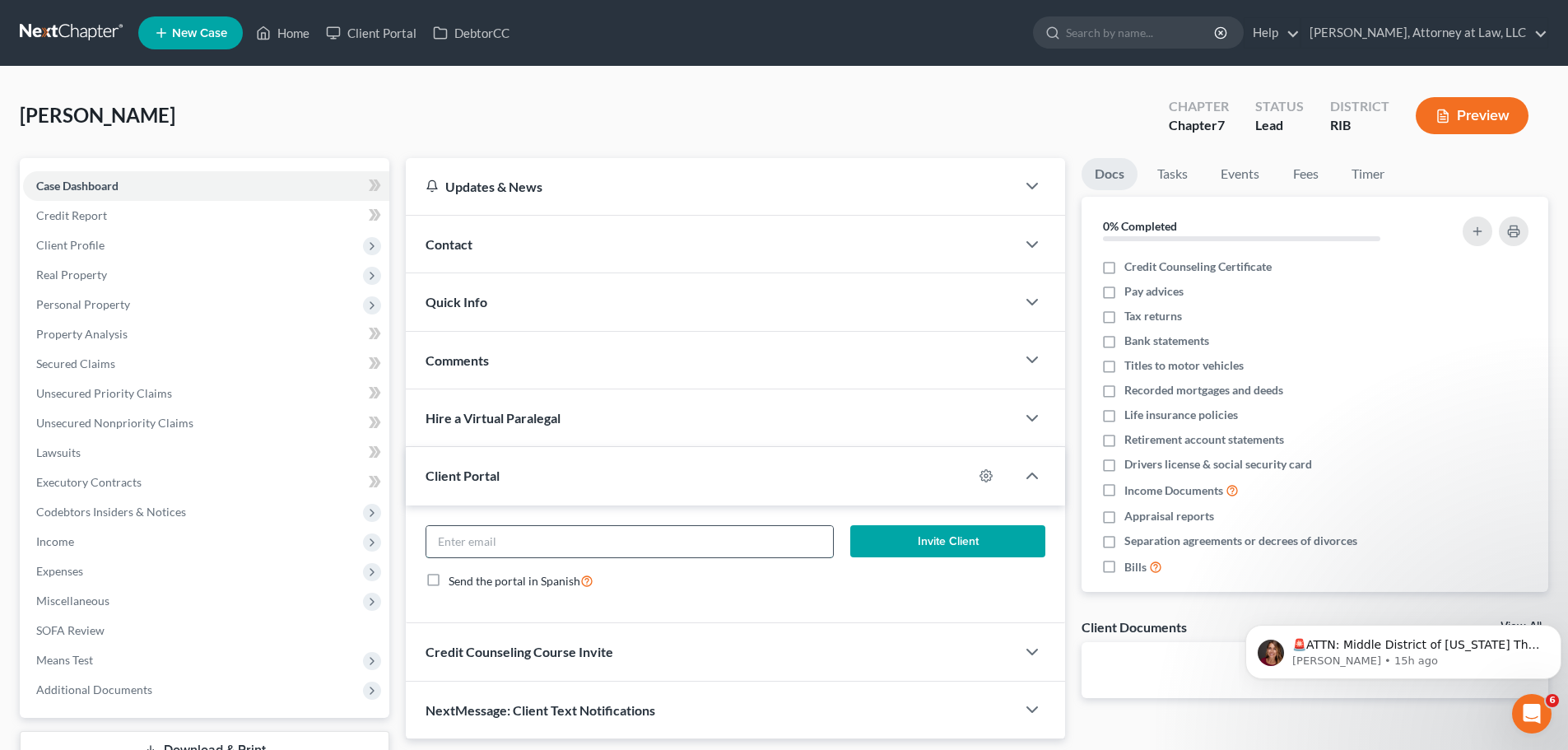
click at [578, 541] on input "email" at bounding box center [629, 542] width 405 height 31
type input "[EMAIL_ADDRESS][DOMAIN_NAME]"
click at [927, 546] on button "Invite Client" at bounding box center [948, 542] width 196 height 33
